Goal: Task Accomplishment & Management: Use online tool/utility

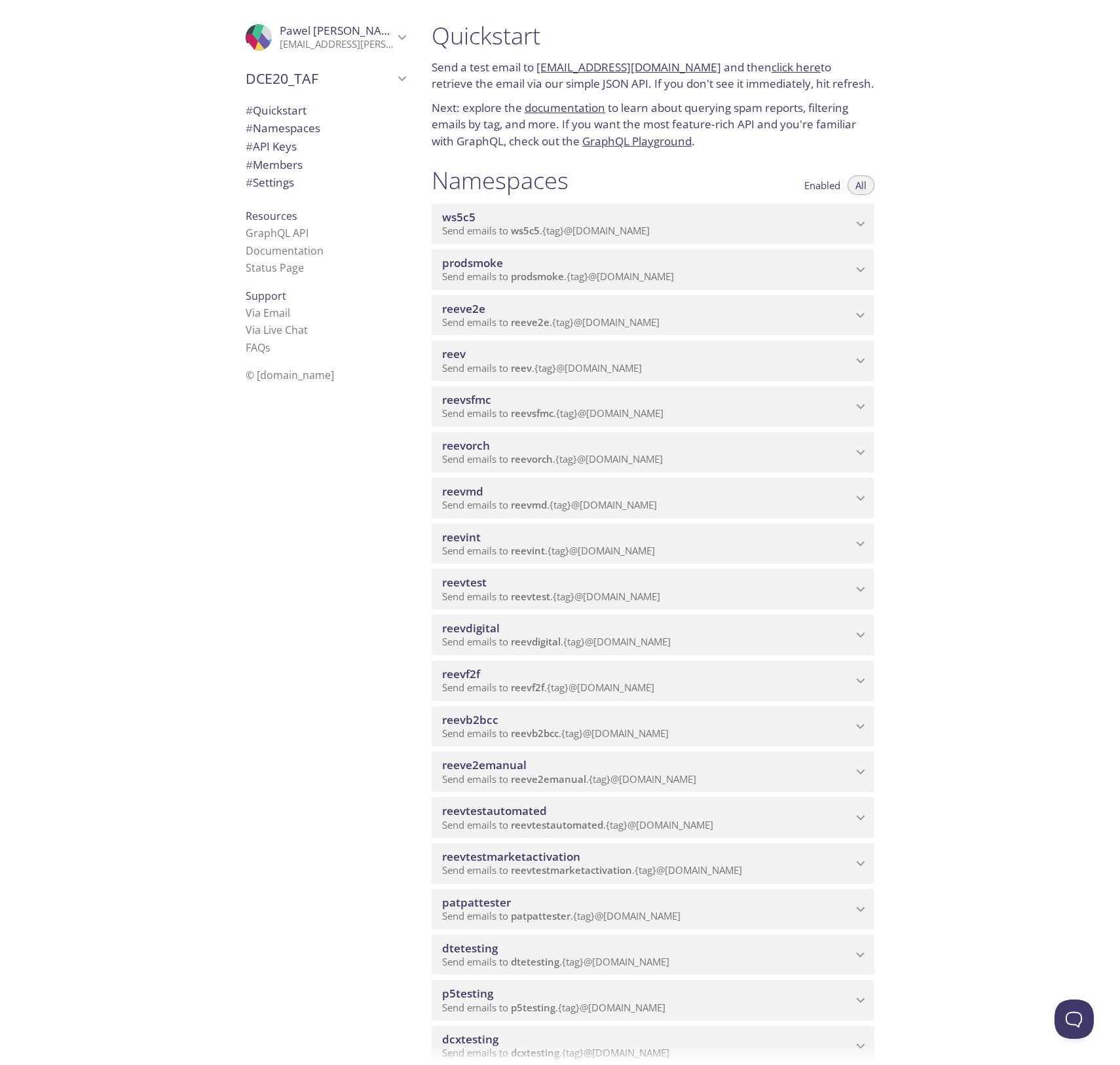
click at [521, 640] on span "reevdigital" at bounding box center [536, 642] width 50 height 13
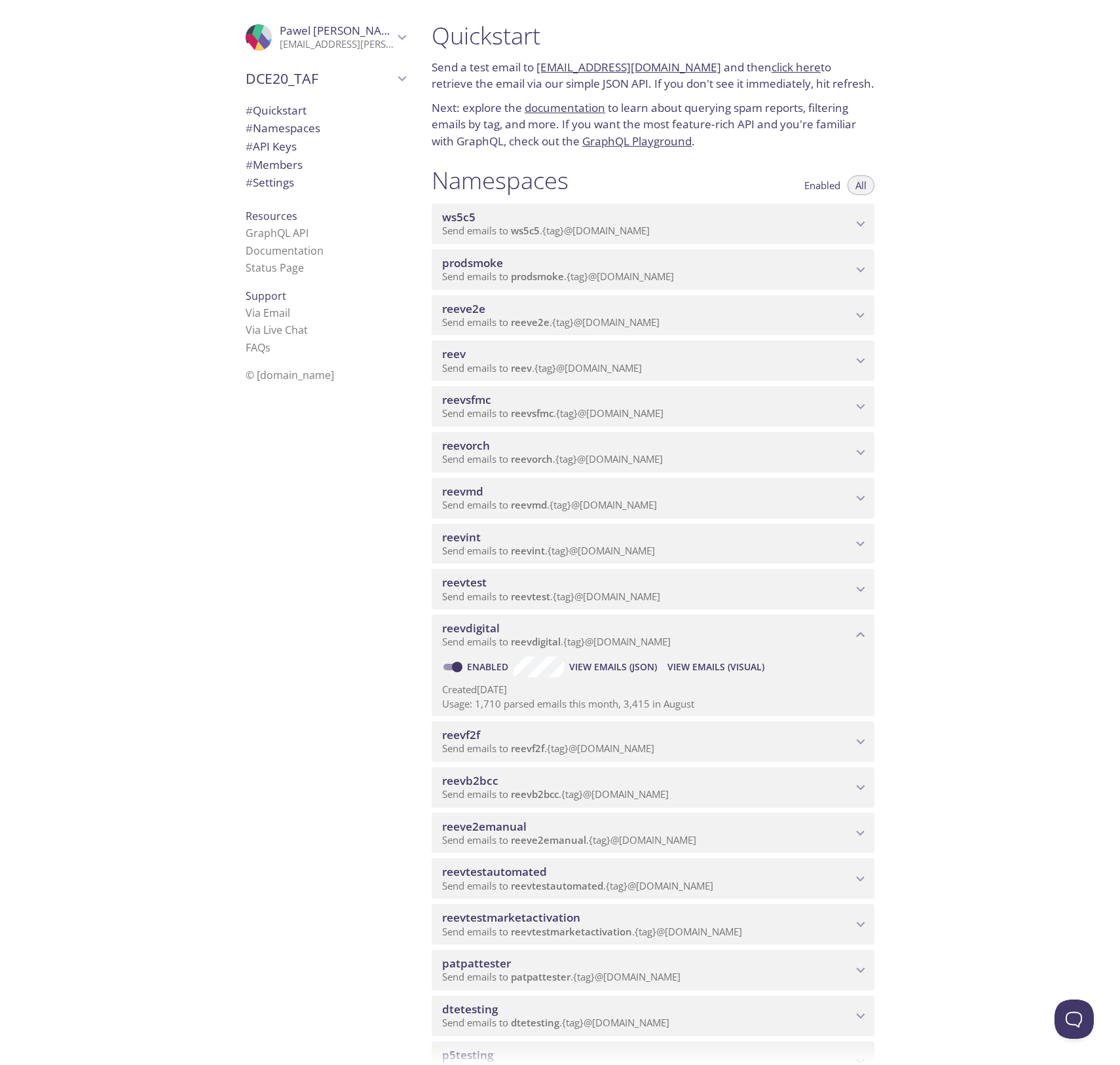
click at [708, 672] on span "View Emails (Visual)" at bounding box center [716, 667] width 97 height 15
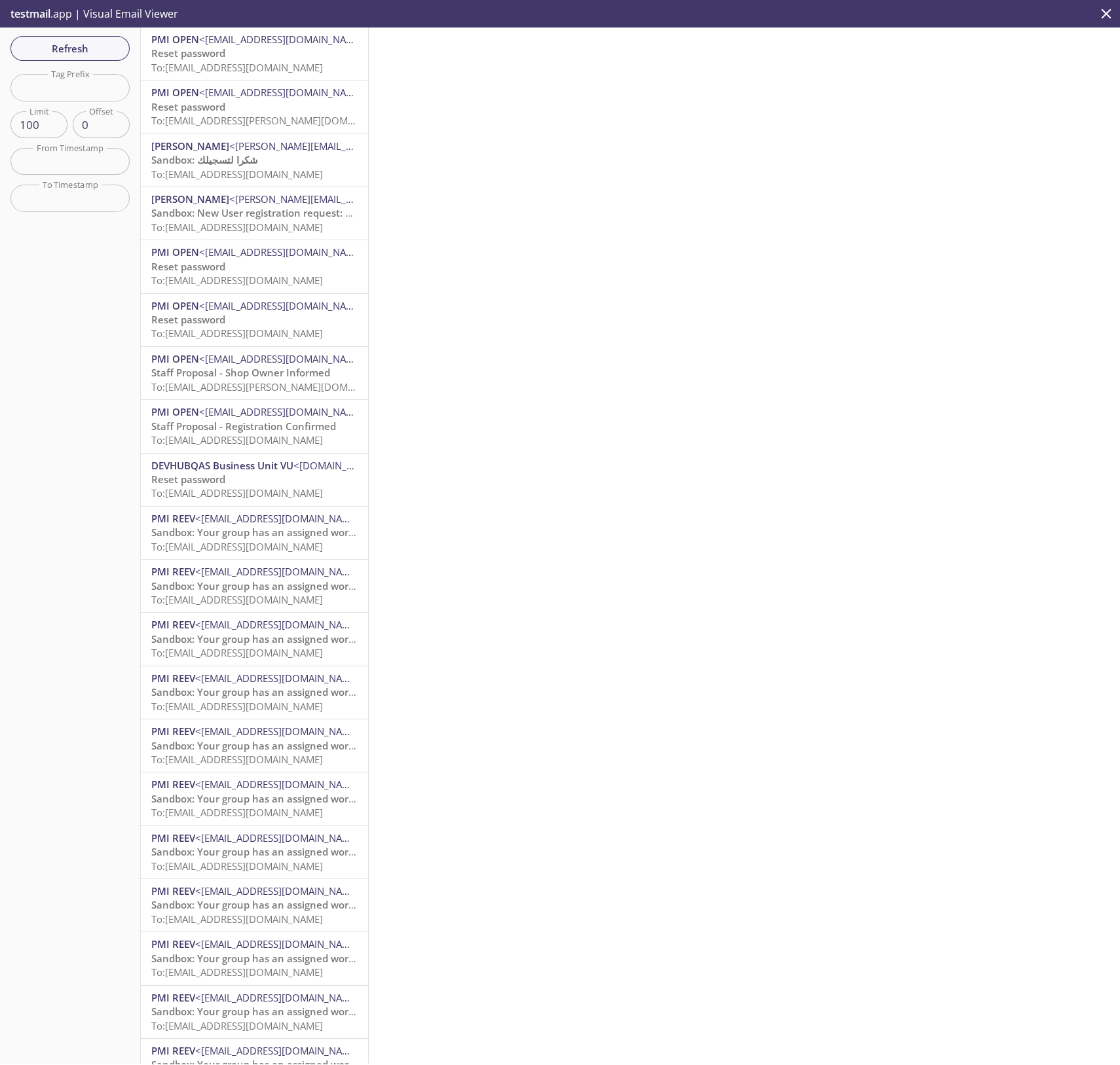
click at [250, 63] on span "To: [EMAIL_ADDRESS][DOMAIN_NAME]" at bounding box center [237, 67] width 172 height 13
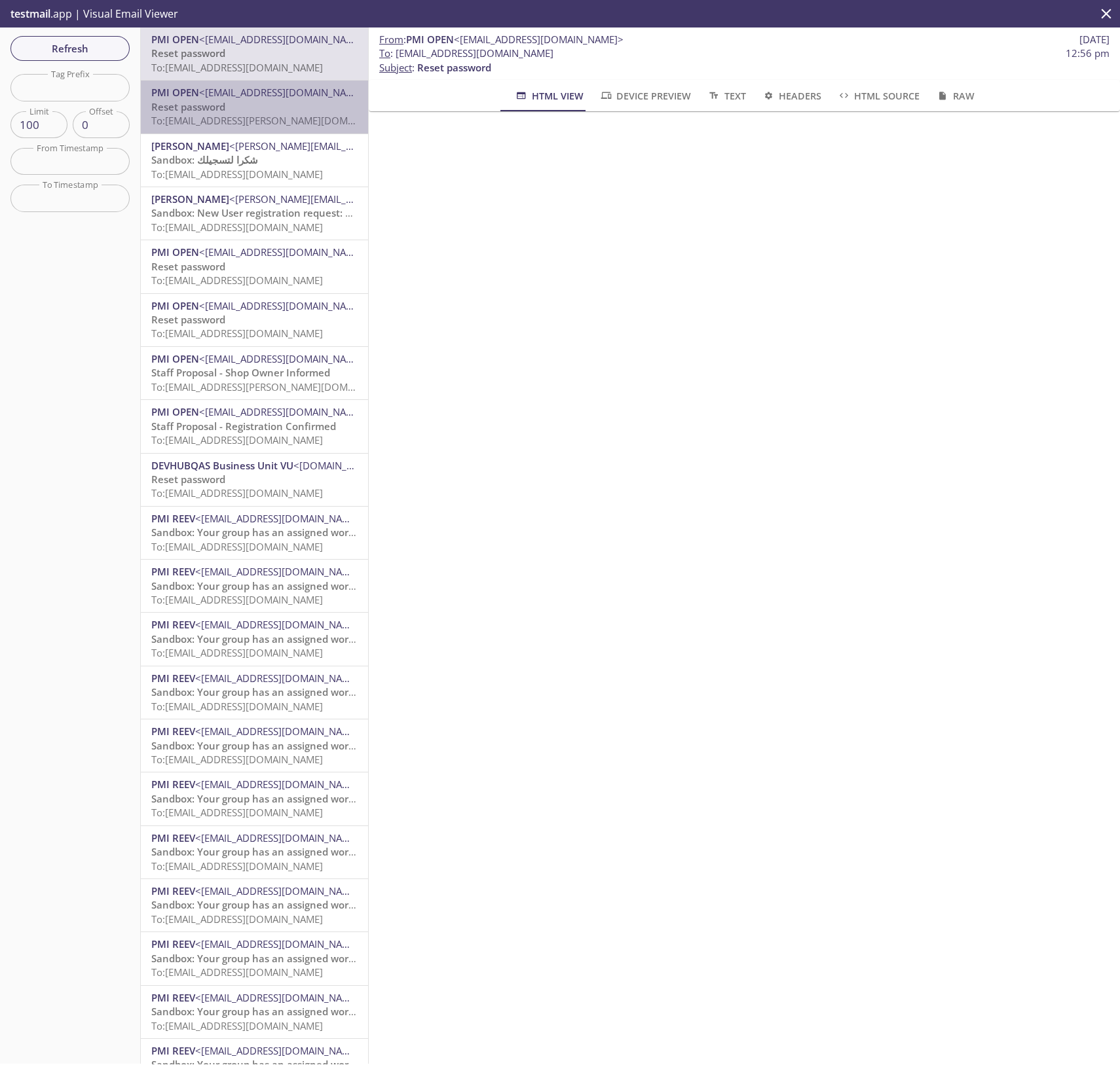
click at [306, 119] on span "To: [EMAIL_ADDRESS][PERSON_NAME][DOMAIN_NAME]" at bounding box center [275, 121] width 247 height 13
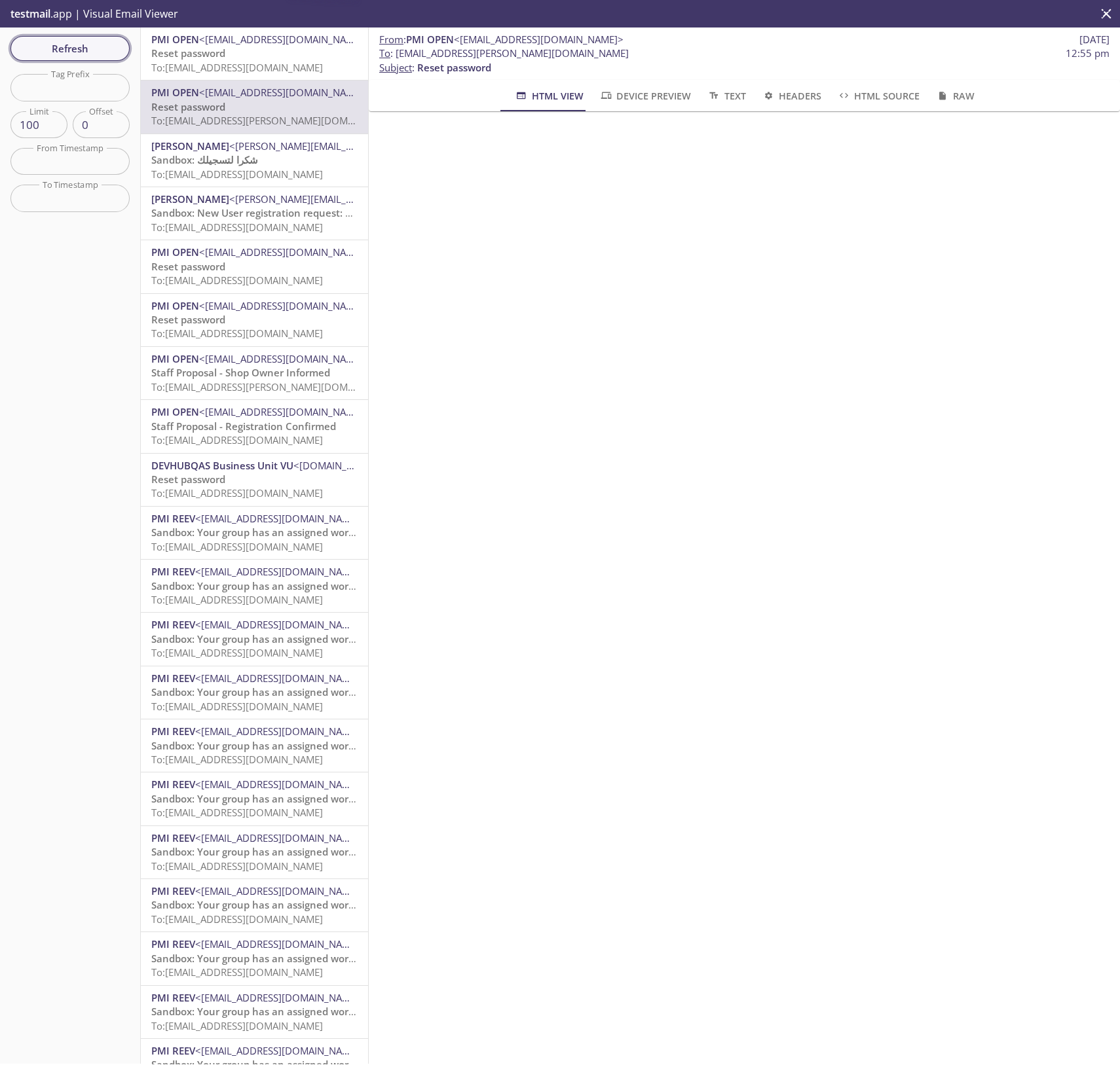
click at [75, 41] on span "Refresh" at bounding box center [70, 48] width 98 height 17
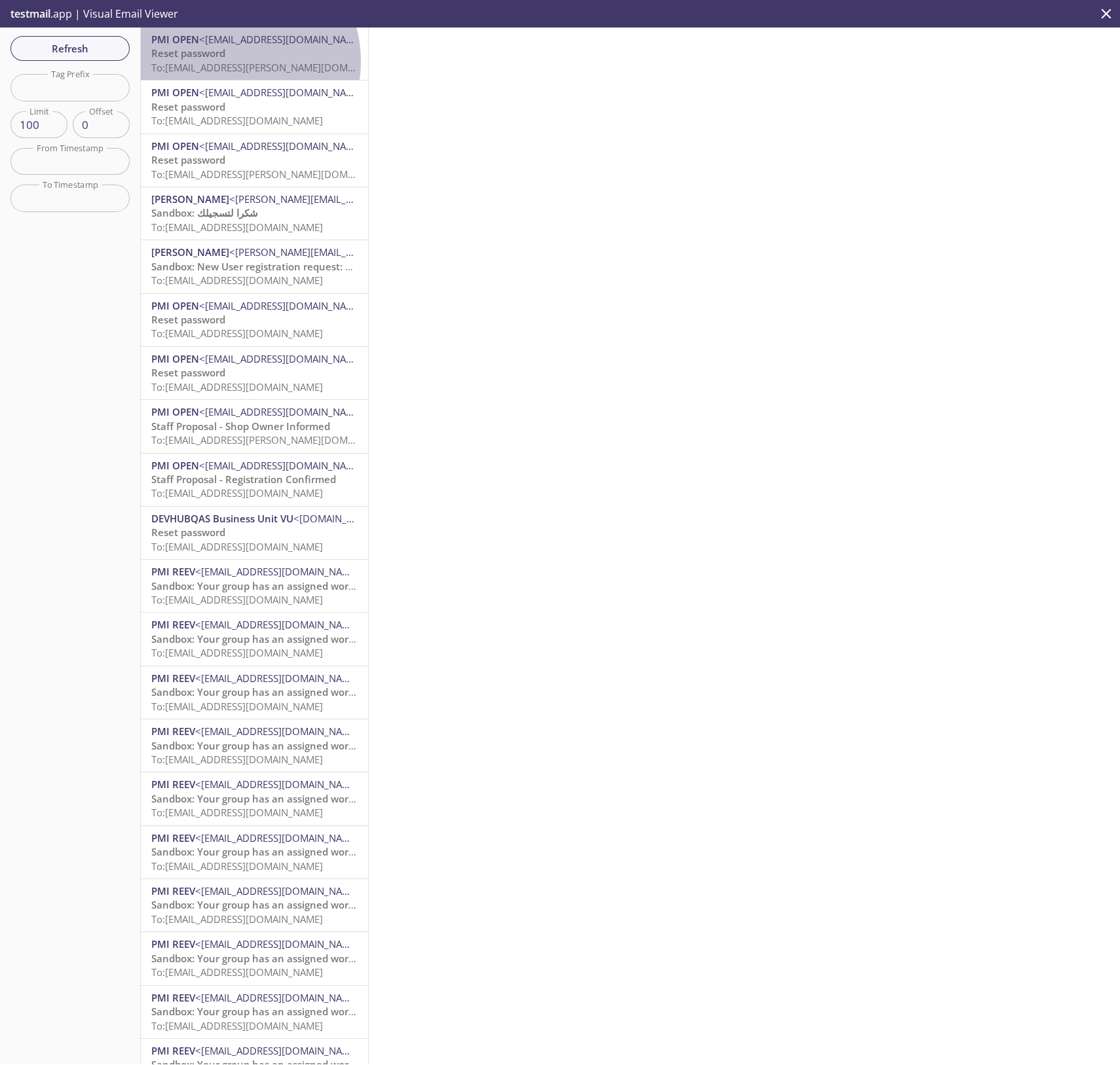
click at [227, 61] on span "To: reevdigital.griselda@inbox.testmail.app" at bounding box center [275, 67] width 247 height 13
